Goal: Use online tool/utility

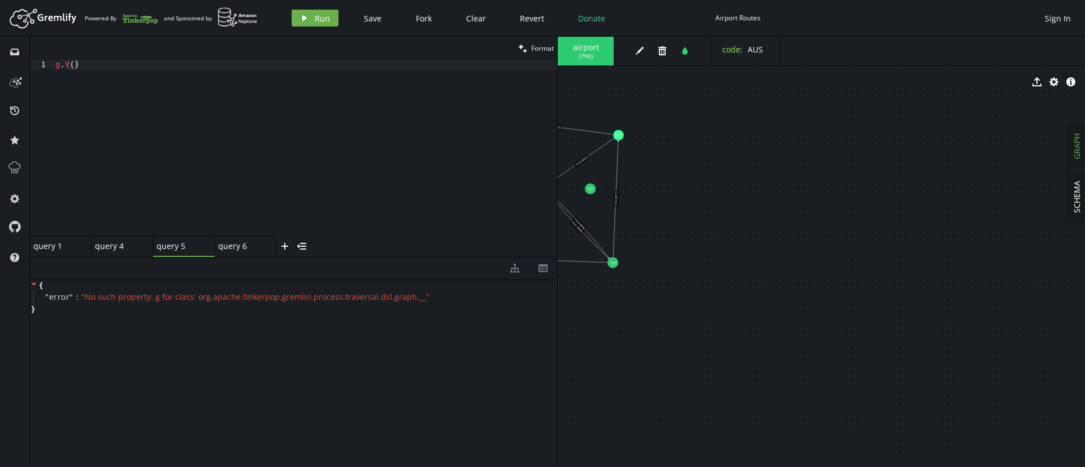
drag, startPoint x: 379, startPoint y: 160, endPoint x: 383, endPoint y: 257, distance: 97.3
click at [383, 257] on div at bounding box center [293, 257] width 527 height 1
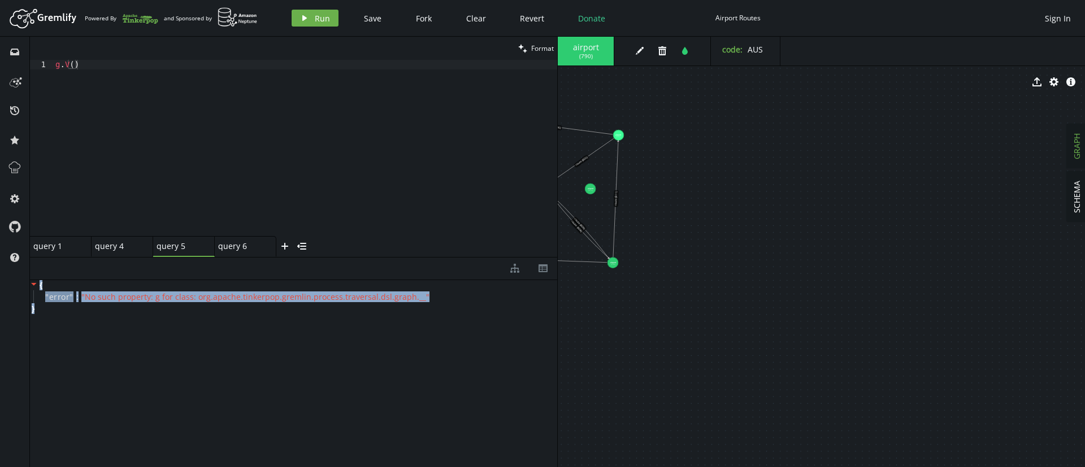
click at [371, 362] on div "{ " error " : " No such property: g for class: org.apache.tinkerpop.gremlin.pro…" at bounding box center [293, 370] width 527 height 181
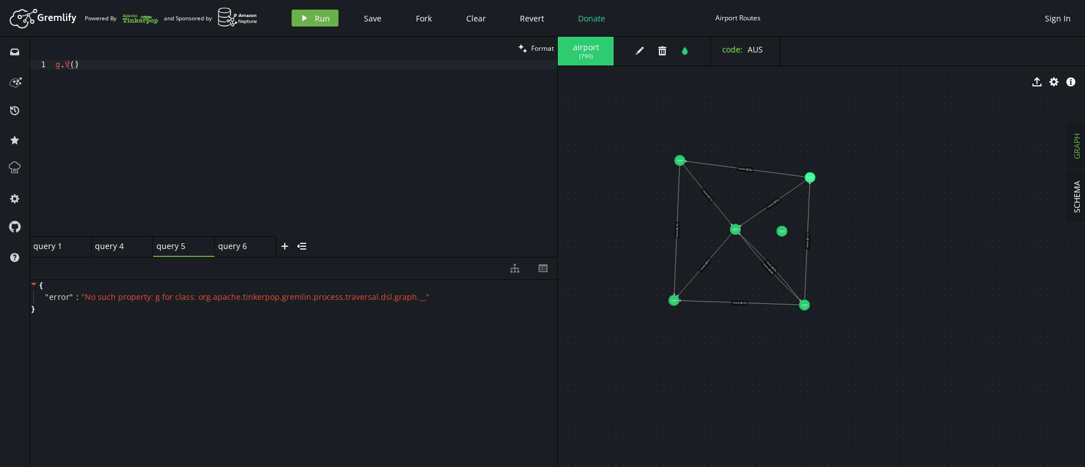
drag, startPoint x: 653, startPoint y: 248, endPoint x: 854, endPoint y: 294, distance: 206.5
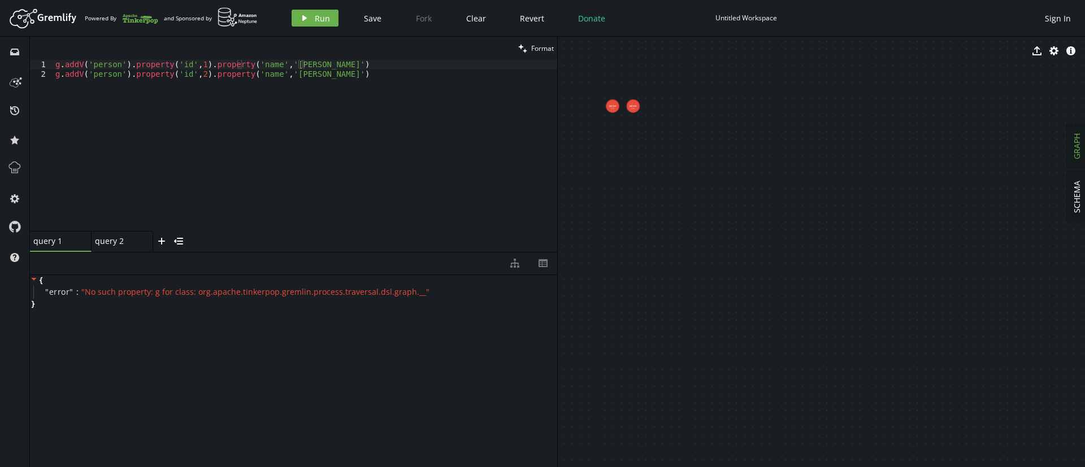
scroll to position [0, 261]
